Goal: Find specific page/section: Find specific page/section

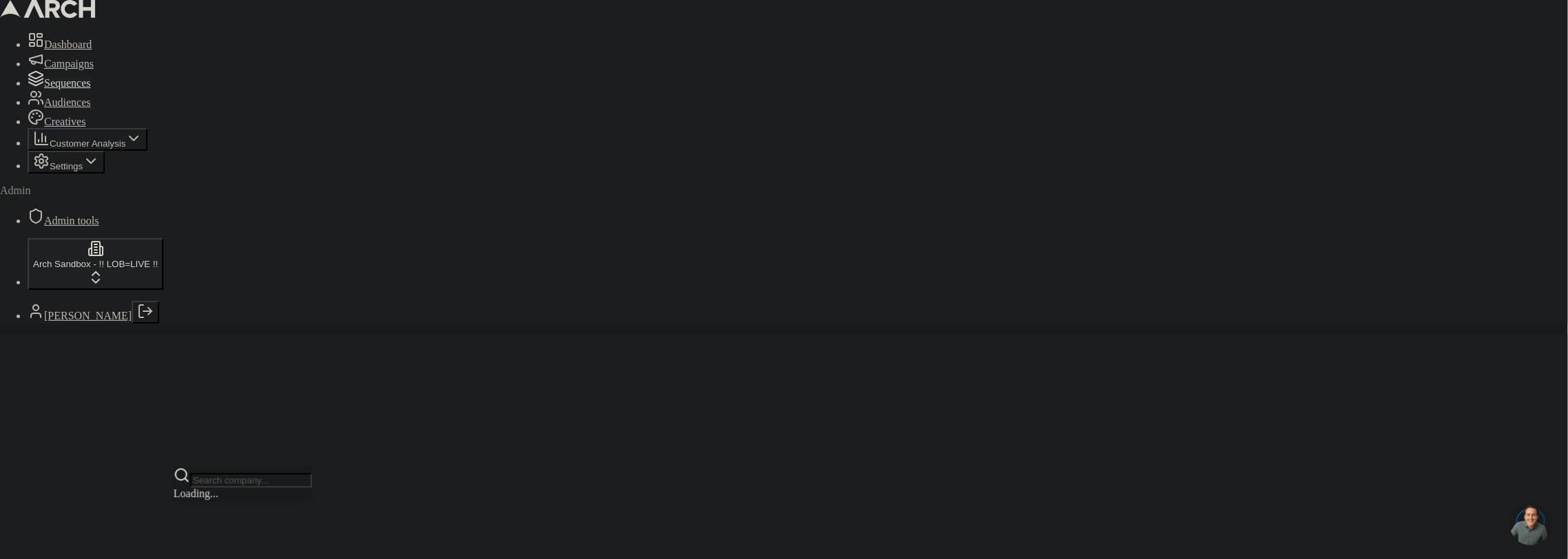
click at [106, 514] on html "Dashboard Campaigns Sequences Audiences Creatives Customer Analysis Settings Ad…" at bounding box center [784, 453] width 1568 height 905
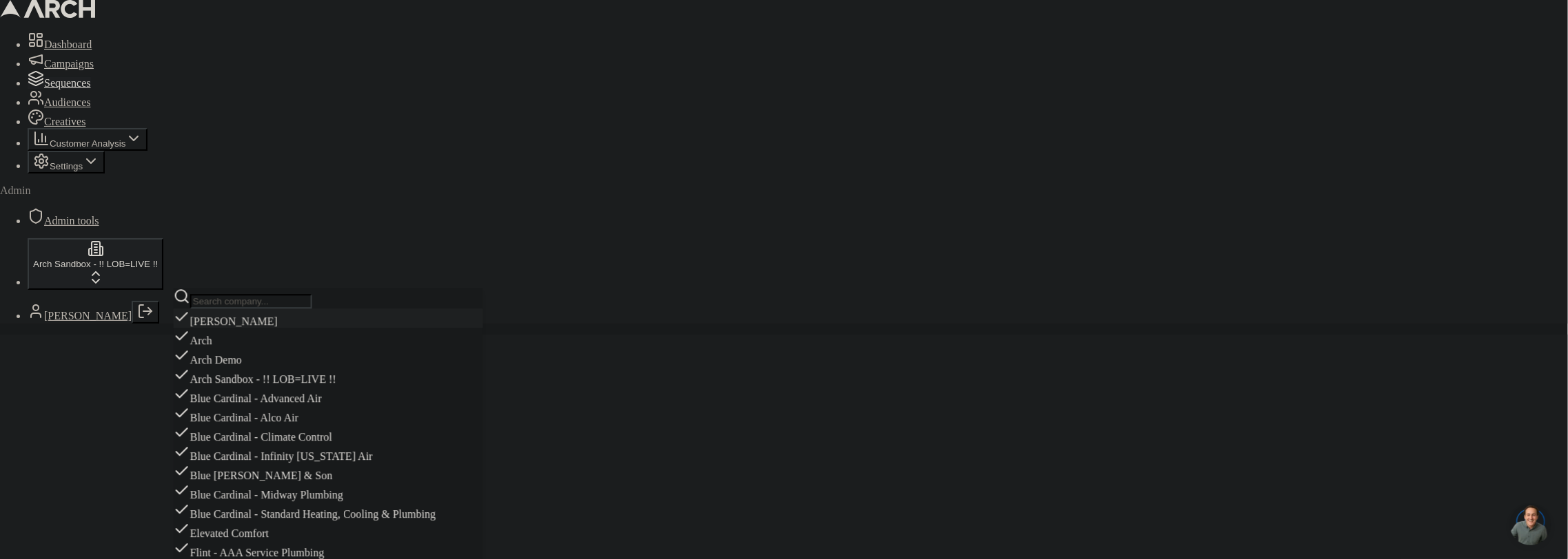
click at [243, 299] on input "text" at bounding box center [251, 301] width 122 height 15
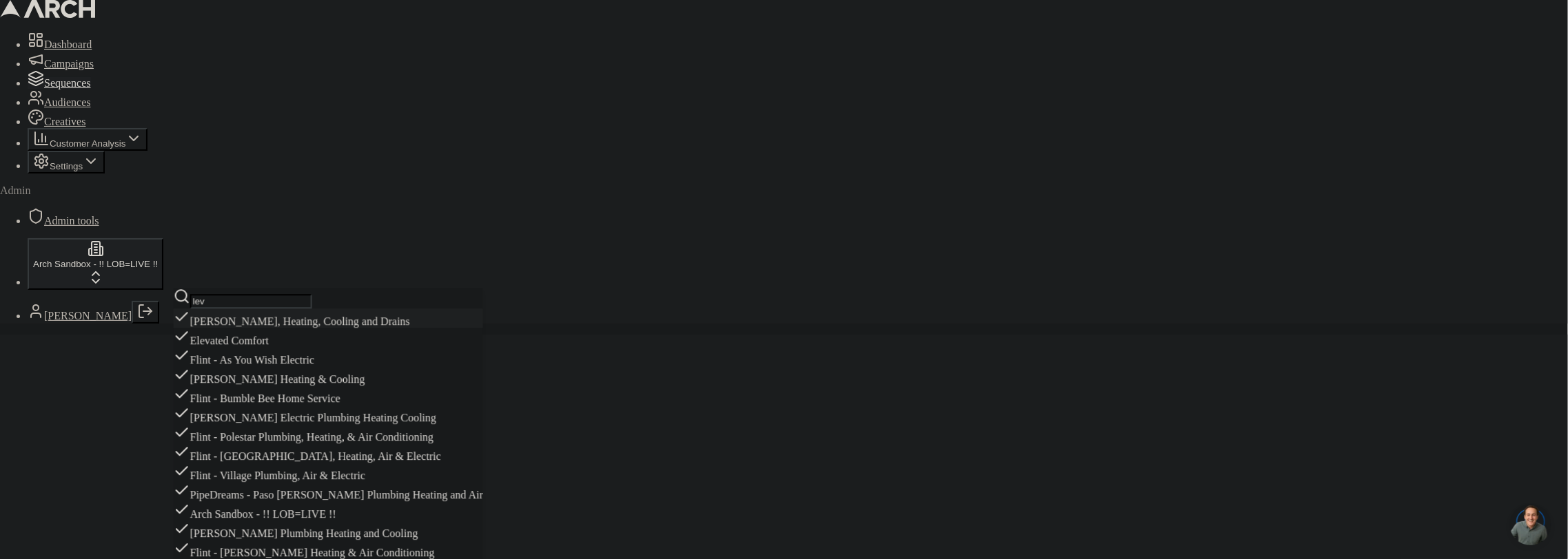
type input "levi"
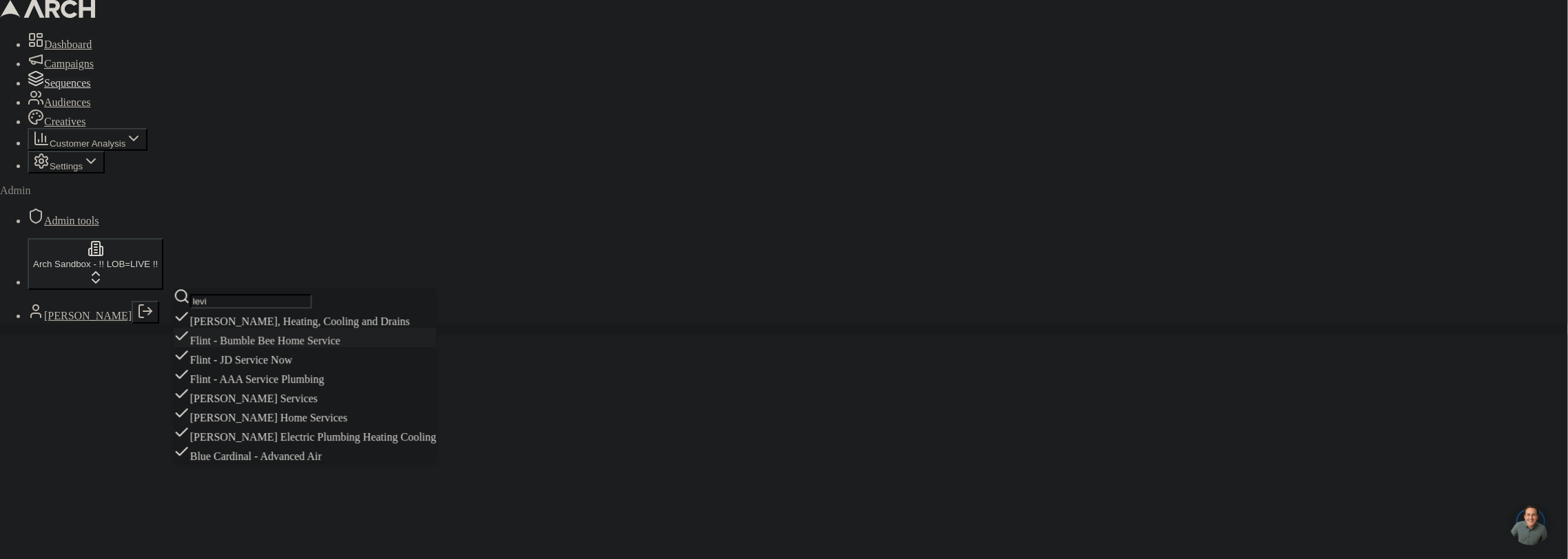
scroll to position [2, 0]
click at [84, 89] on span "Sequences" at bounding box center [67, 83] width 47 height 11
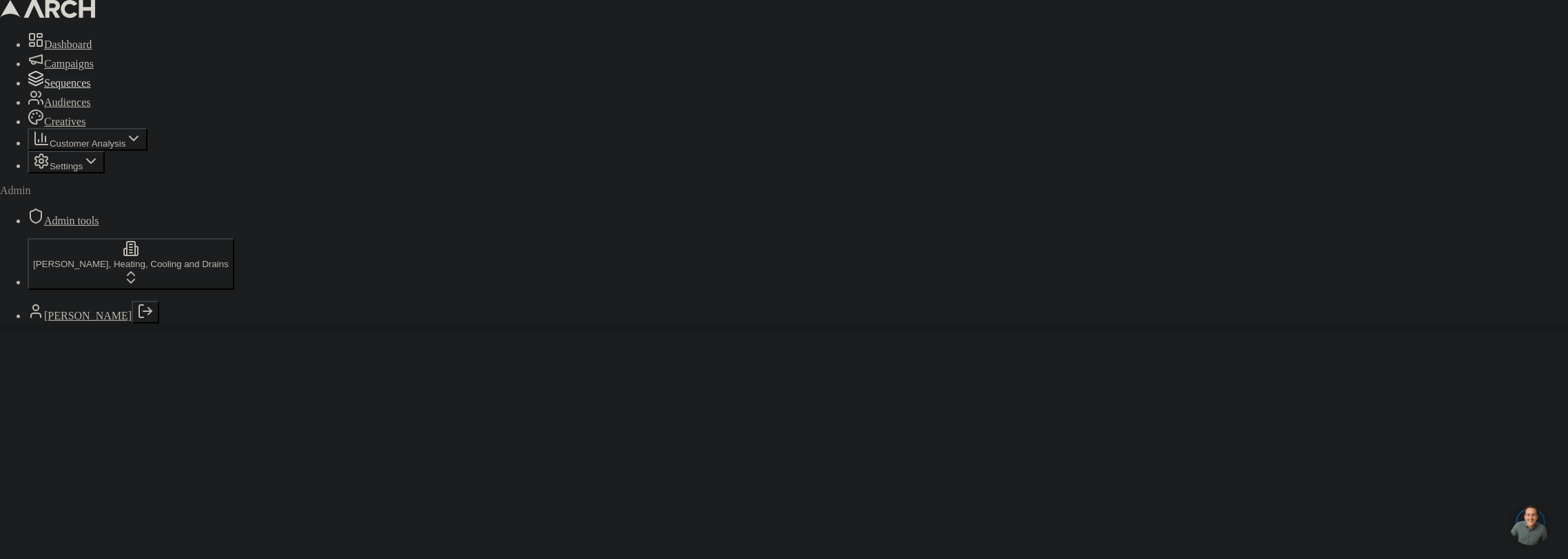
click at [91, 89] on span "Sequences" at bounding box center [67, 83] width 47 height 11
